Goal: Task Accomplishment & Management: Use online tool/utility

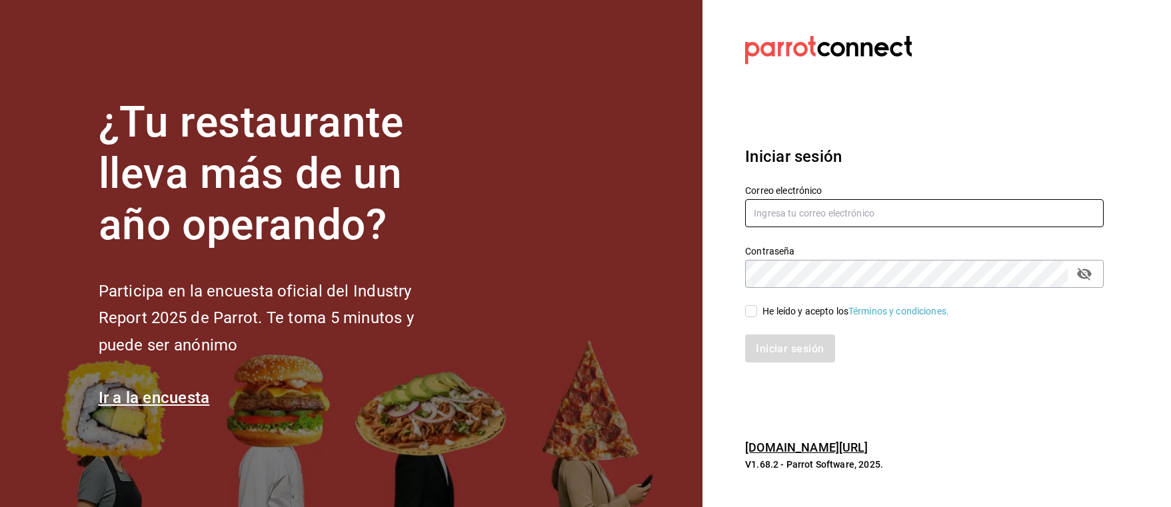
type input "[PERSON_NAME][EMAIL_ADDRESS][PERSON_NAME][DOMAIN_NAME]"
click at [755, 305] on input "He leído y acepto los Términos y condiciones." at bounding box center [751, 311] width 12 height 12
checkbox input "true"
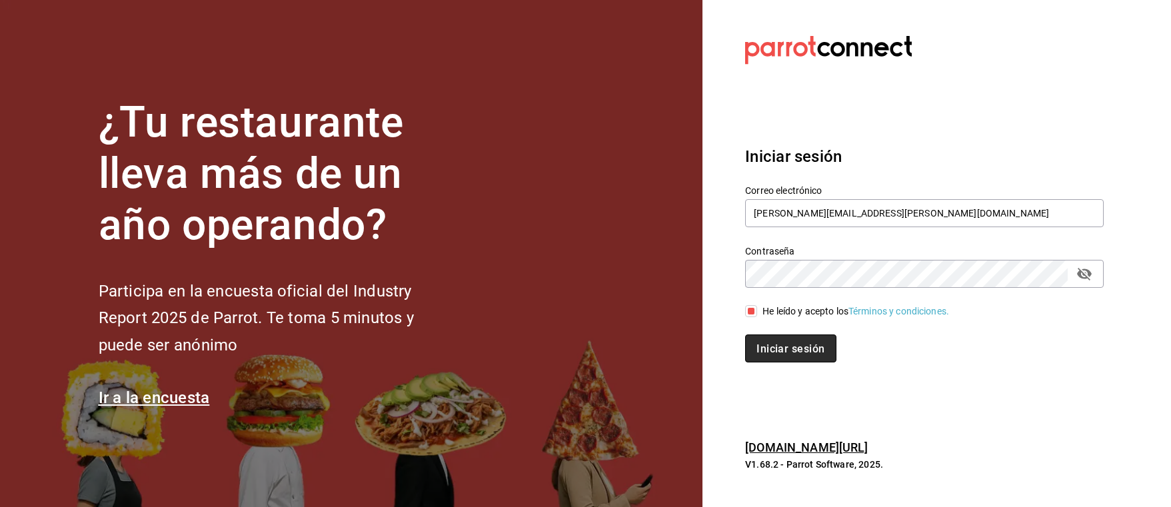
click at [765, 349] on font "Iniciar sesión" at bounding box center [790, 348] width 68 height 13
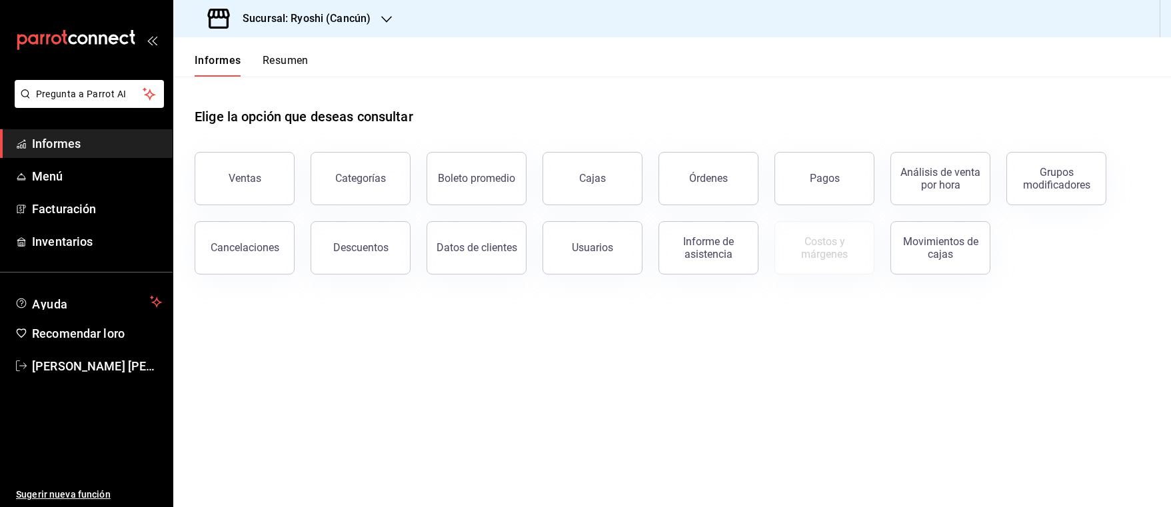
click at [87, 144] on span "Informes" at bounding box center [97, 144] width 130 height 18
click at [243, 170] on button "Ventas" at bounding box center [245, 178] width 100 height 53
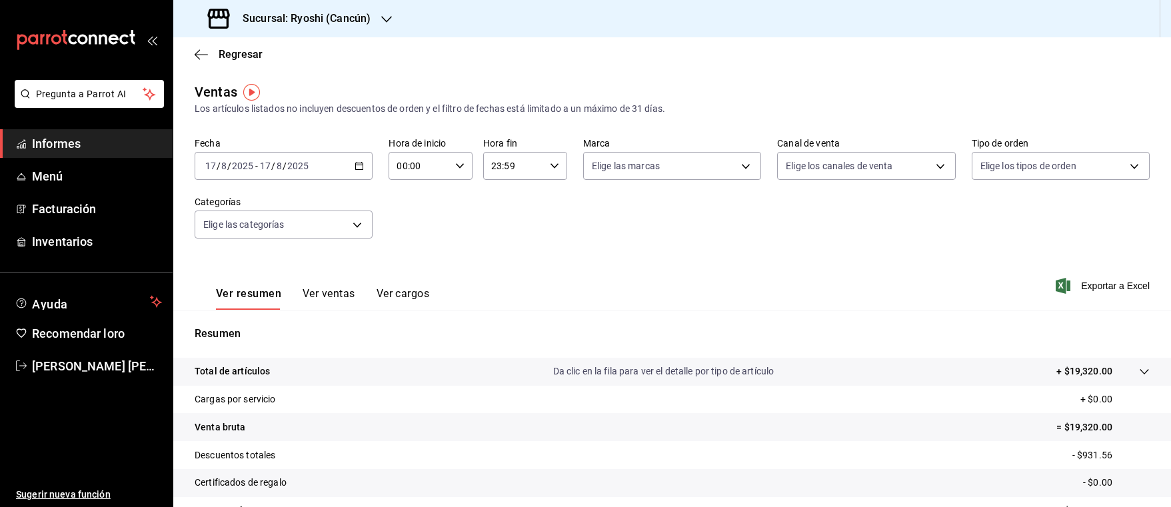
click at [64, 142] on font "Informes" at bounding box center [56, 144] width 49 height 14
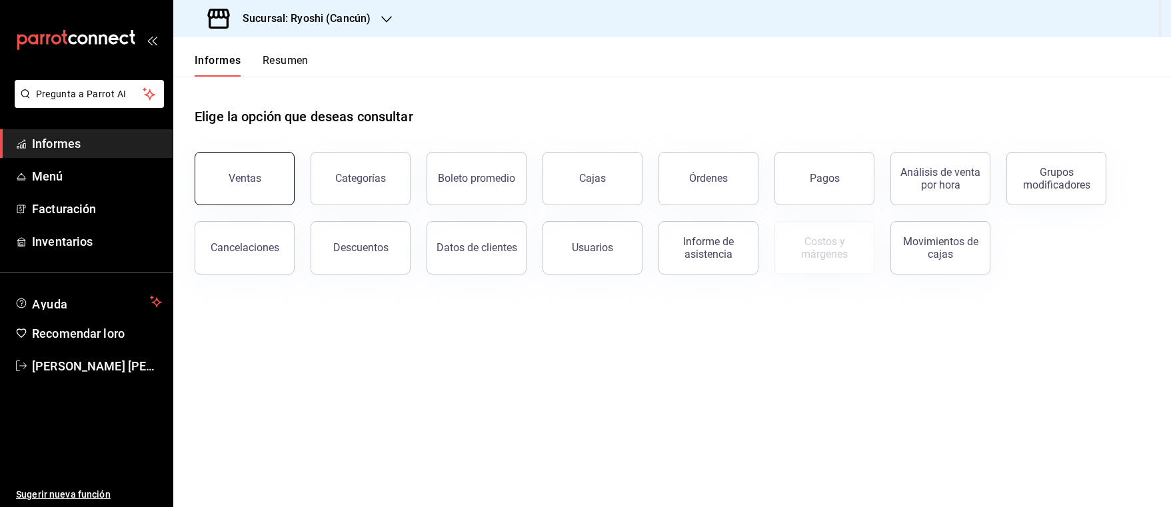
click at [225, 195] on button "Ventas" at bounding box center [245, 178] width 100 height 53
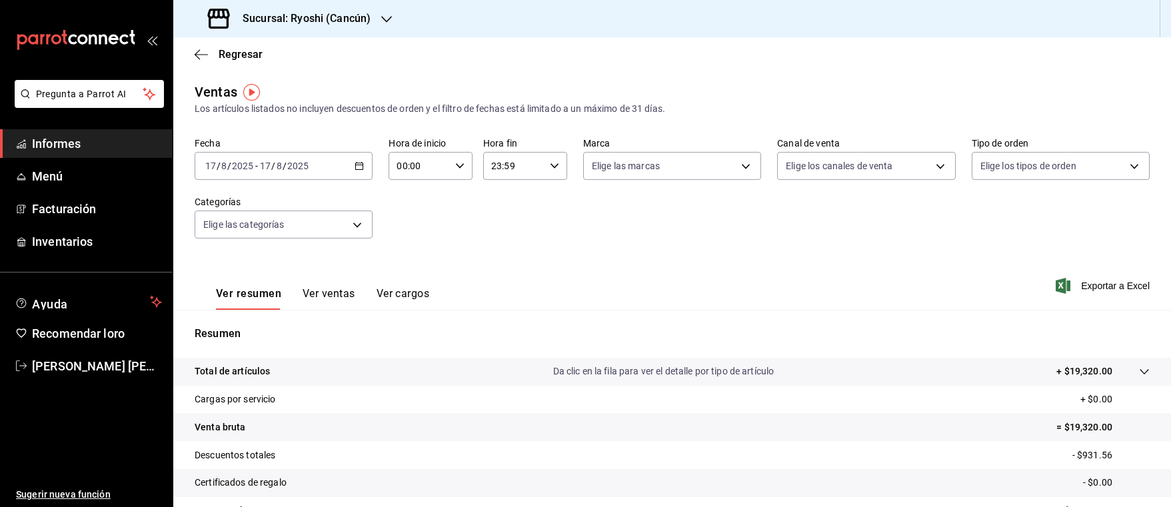
click at [361, 166] on icon "button" at bounding box center [359, 165] width 9 height 9
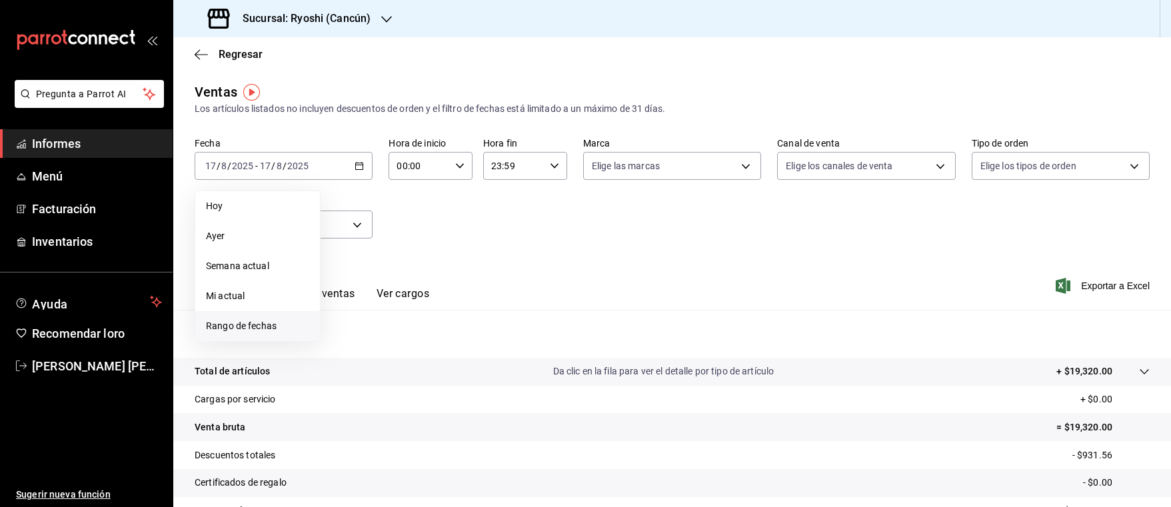
click at [279, 321] on span "Rango de fechas" at bounding box center [257, 326] width 103 height 14
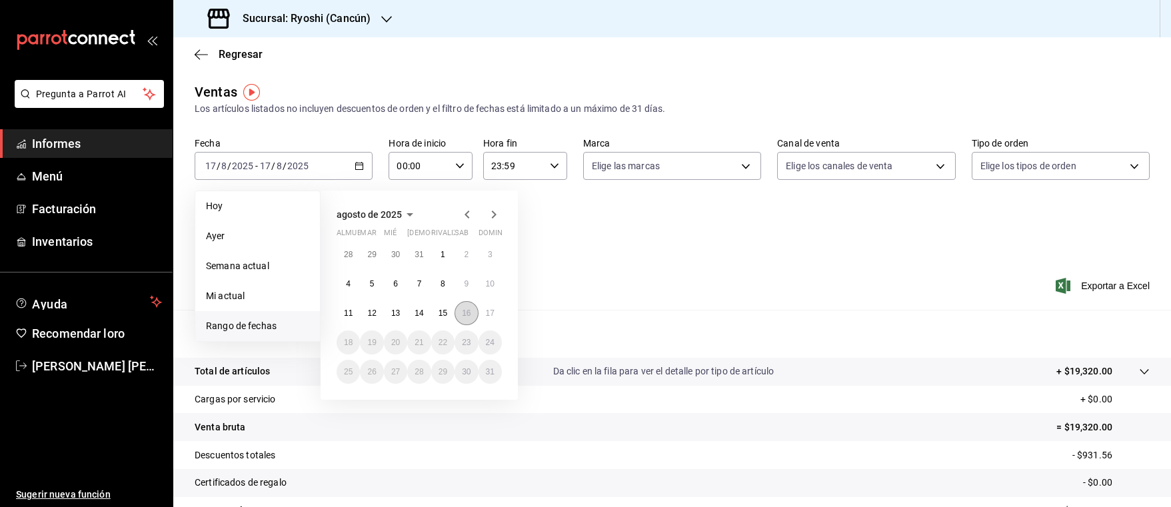
click at [464, 311] on font "16" at bounding box center [466, 313] width 9 height 9
click at [487, 311] on font "17" at bounding box center [490, 313] width 9 height 9
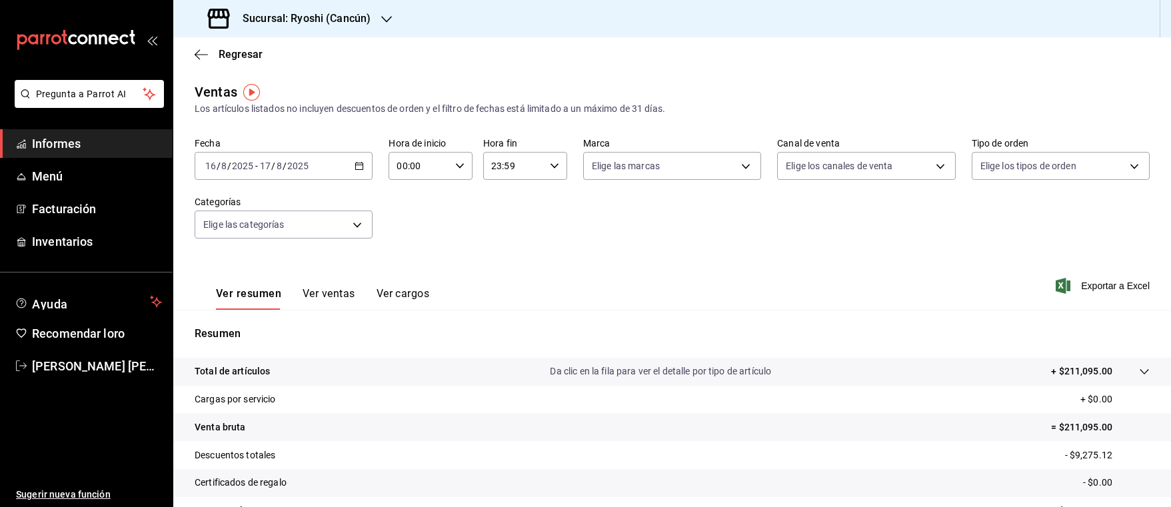
click at [457, 159] on div "00:00 Hora de inicio" at bounding box center [431, 166] width 84 height 28
click at [413, 229] on span "05" at bounding box center [407, 226] width 20 height 11
type input "05:00"
click at [549, 163] on div at bounding box center [585, 253] width 1171 height 507
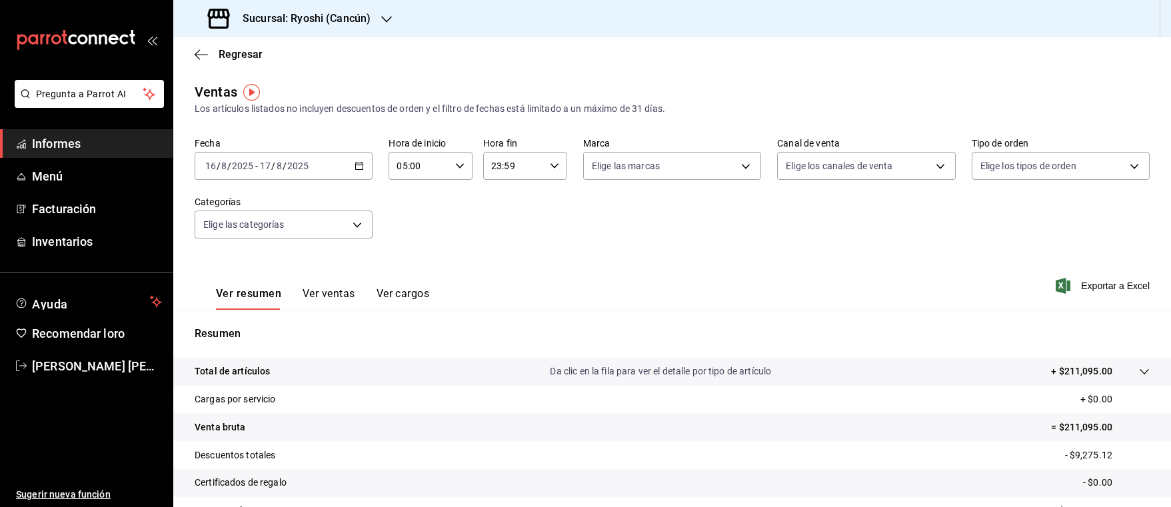
click at [550, 163] on icon "button" at bounding box center [554, 165] width 9 height 9
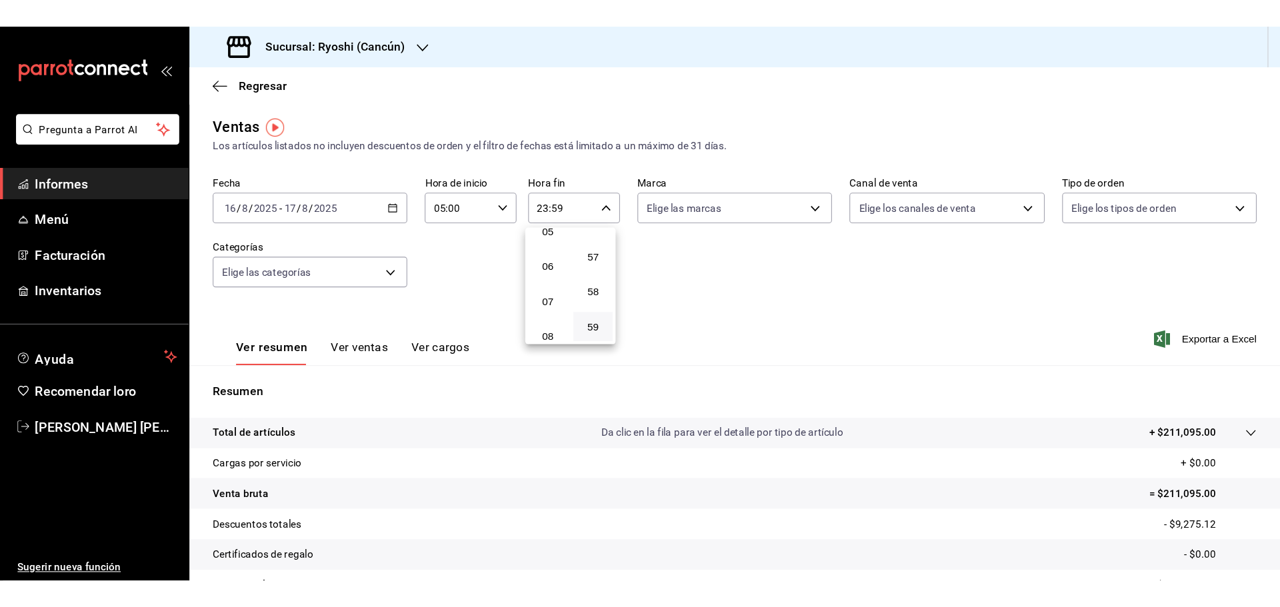
scroll to position [128, 0]
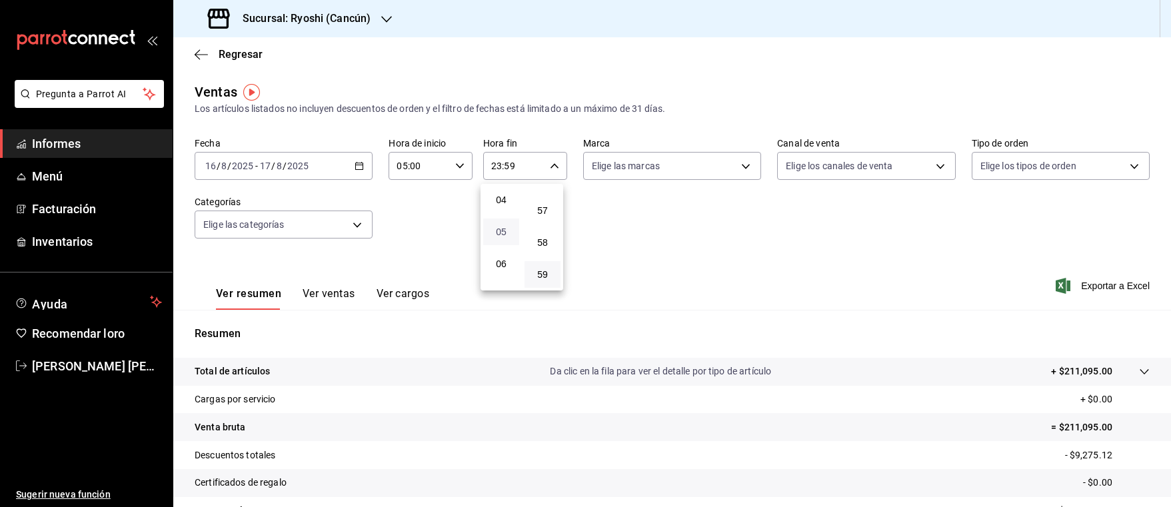
click at [504, 228] on font "05" at bounding box center [501, 232] width 11 height 11
type input "05:59"
click at [678, 235] on div at bounding box center [585, 253] width 1171 height 507
click at [337, 291] on font "Ver ventas" at bounding box center [329, 293] width 53 height 13
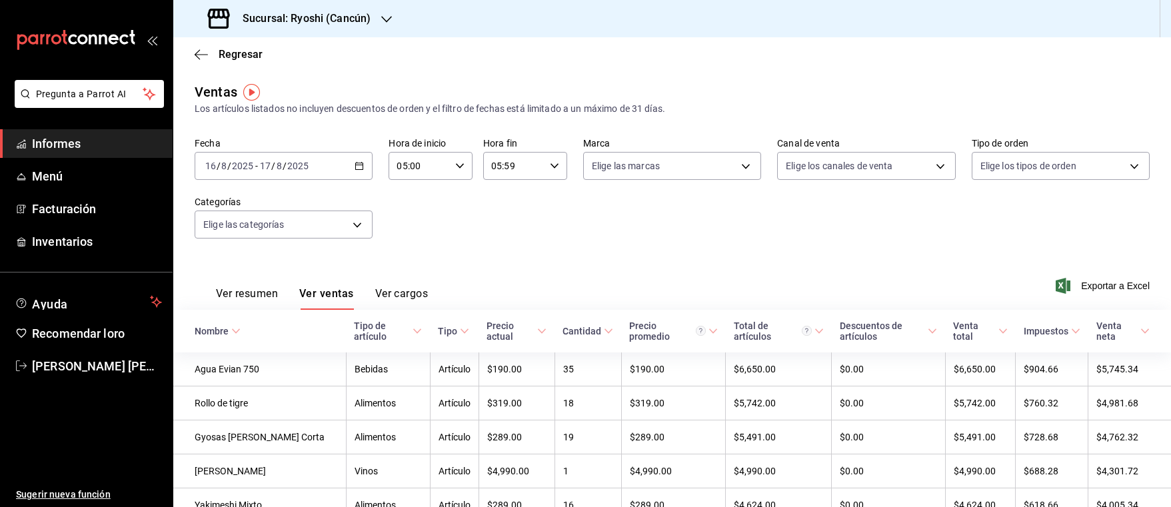
click at [414, 288] on font "Ver cargos" at bounding box center [401, 293] width 53 height 13
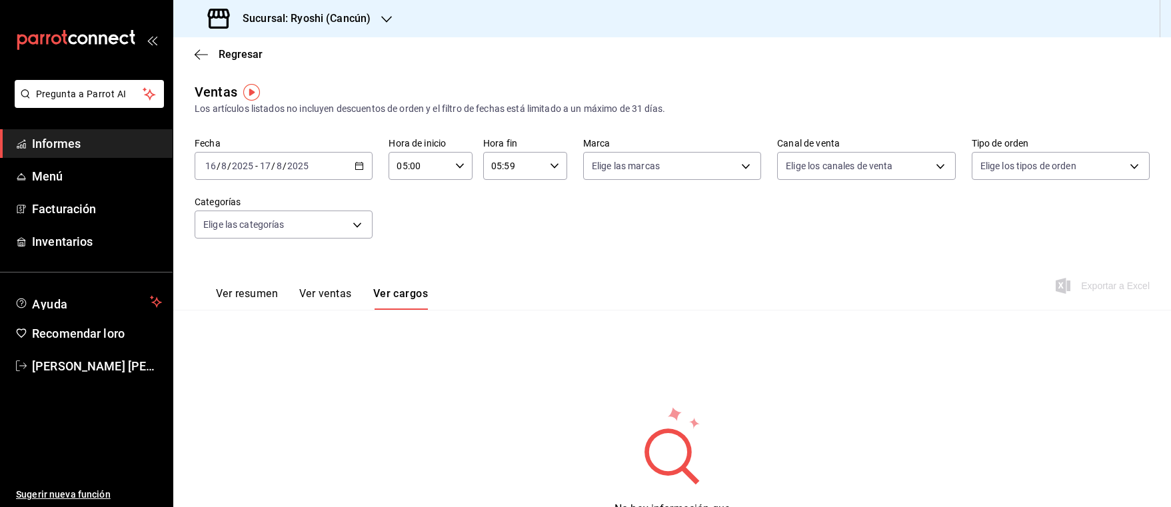
click at [322, 295] on font "Ver ventas" at bounding box center [325, 293] width 53 height 13
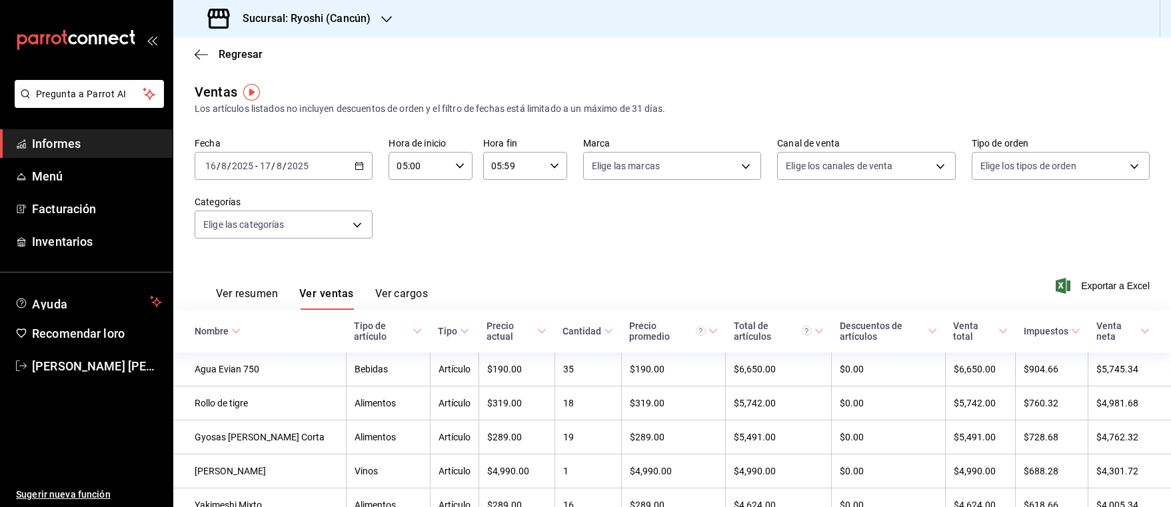
click at [257, 298] on font "Ver resumen" at bounding box center [247, 293] width 62 height 13
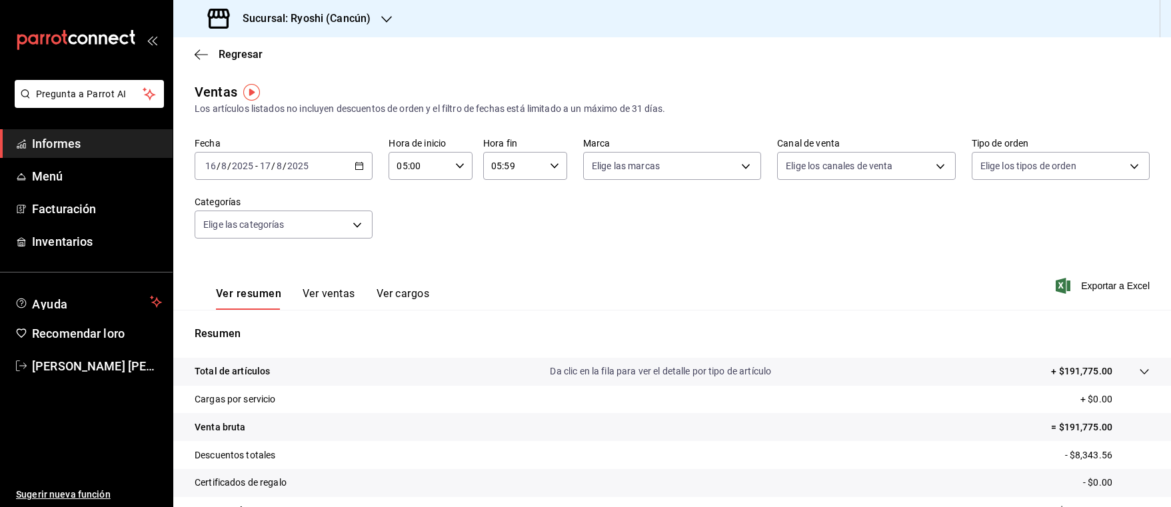
click at [324, 295] on font "Ver ventas" at bounding box center [329, 293] width 53 height 13
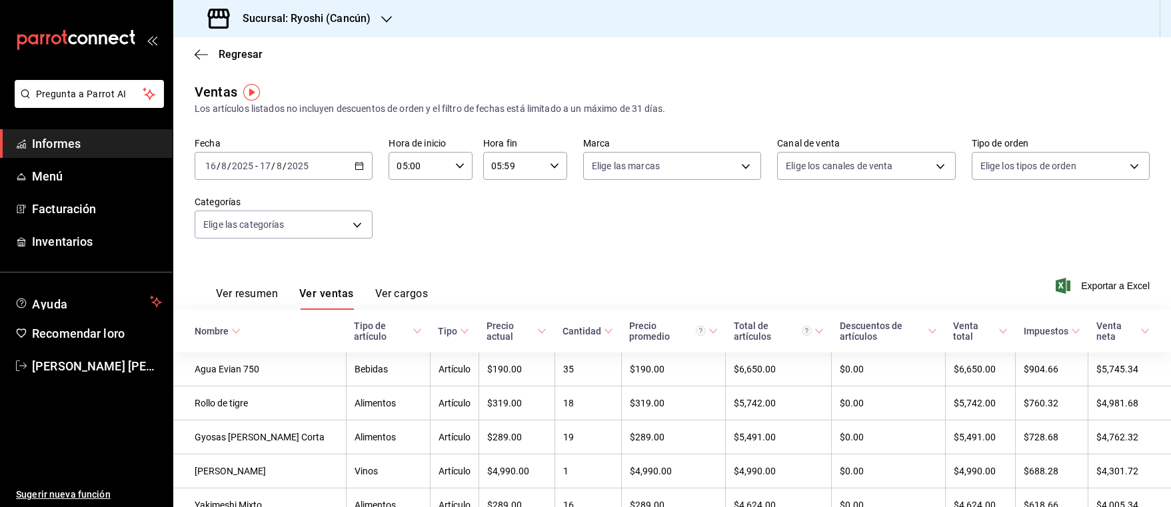
click at [241, 293] on font "Ver resumen" at bounding box center [247, 293] width 62 height 13
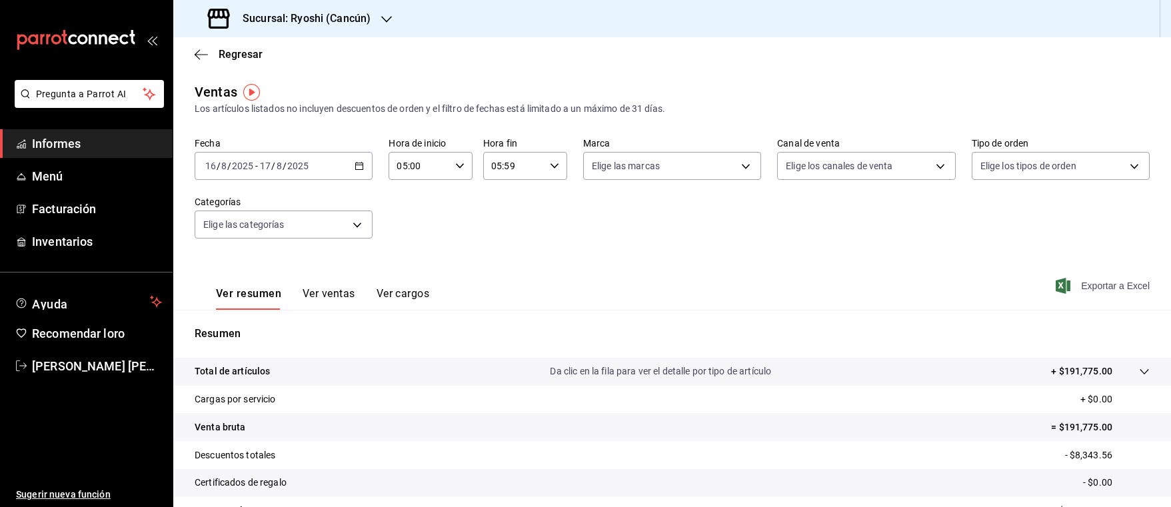
click at [1083, 284] on font "Exportar a Excel" at bounding box center [1115, 286] width 69 height 11
click at [387, 15] on icon "button" at bounding box center [386, 19] width 11 height 11
click at [253, 90] on img "button" at bounding box center [251, 92] width 17 height 17
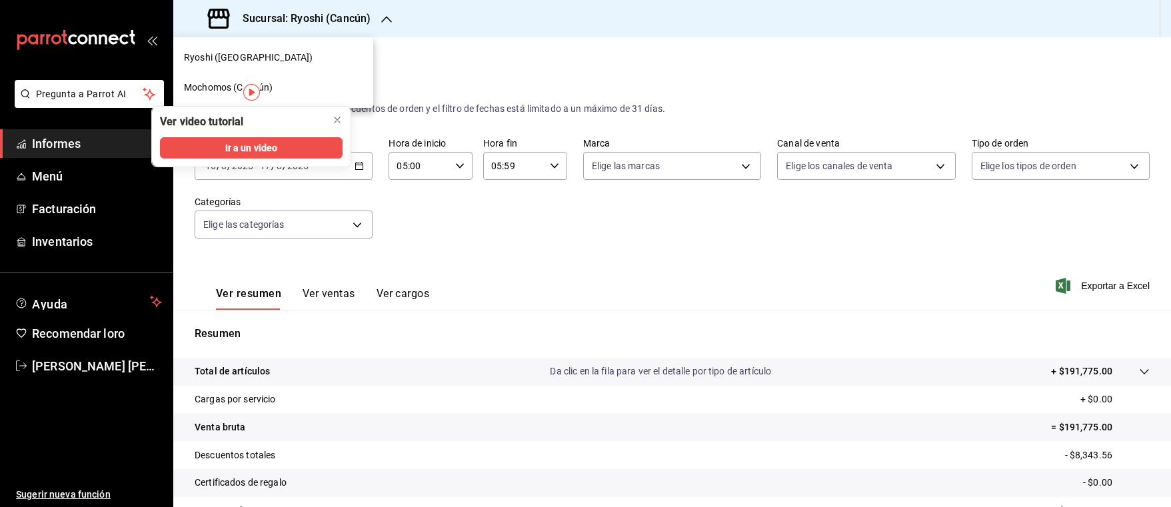
click at [313, 94] on div "Mochomos (Cancún)" at bounding box center [273, 88] width 179 height 14
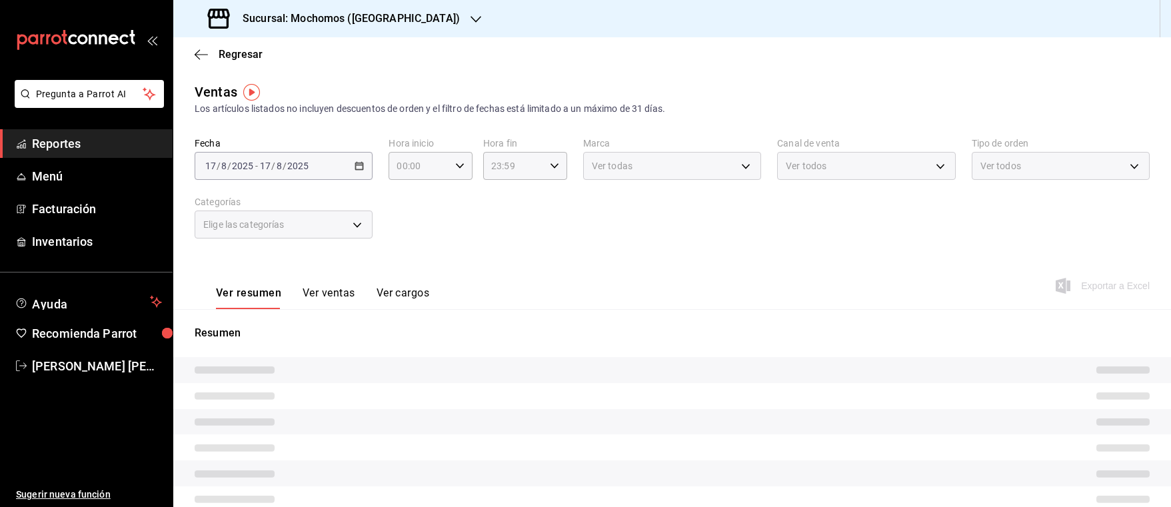
type input "05:00"
type input "05:59"
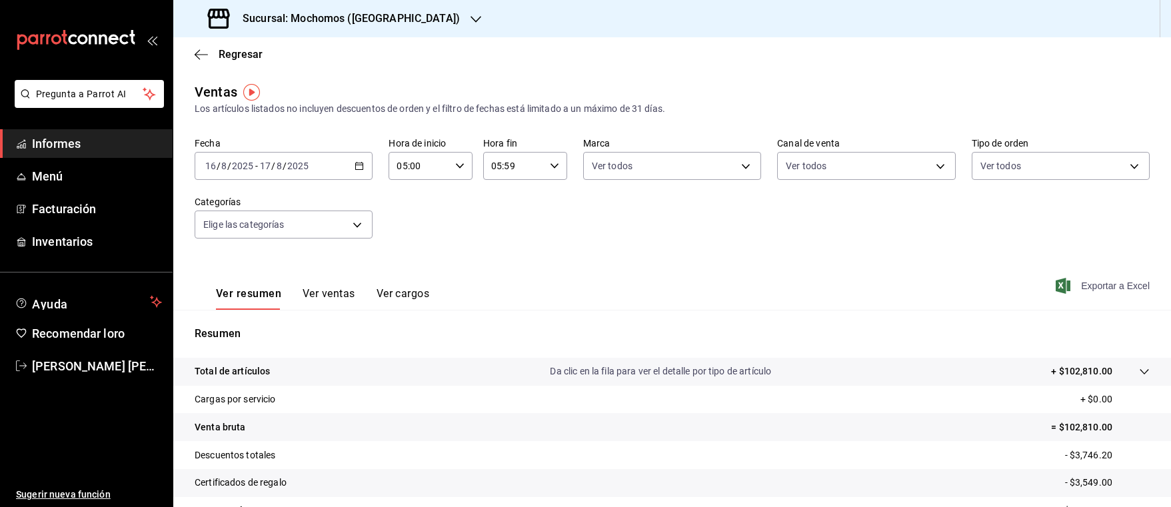
click at [1114, 288] on font "Exportar a Excel" at bounding box center [1115, 286] width 69 height 11
